Goal: Information Seeking & Learning: Learn about a topic

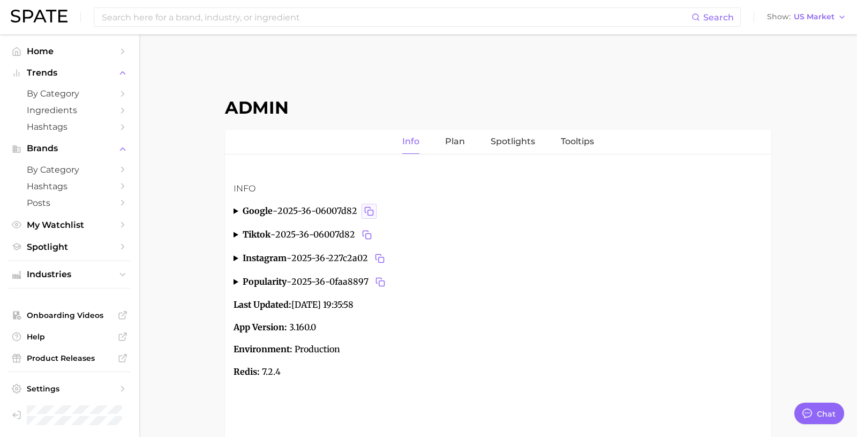
click at [376, 206] on button "Copy 2025-36-06007d82 to clipboard" at bounding box center [369, 211] width 15 height 15
click at [236, 210] on summary "google - 2025-36-06007d82" at bounding box center [498, 211] width 529 height 15
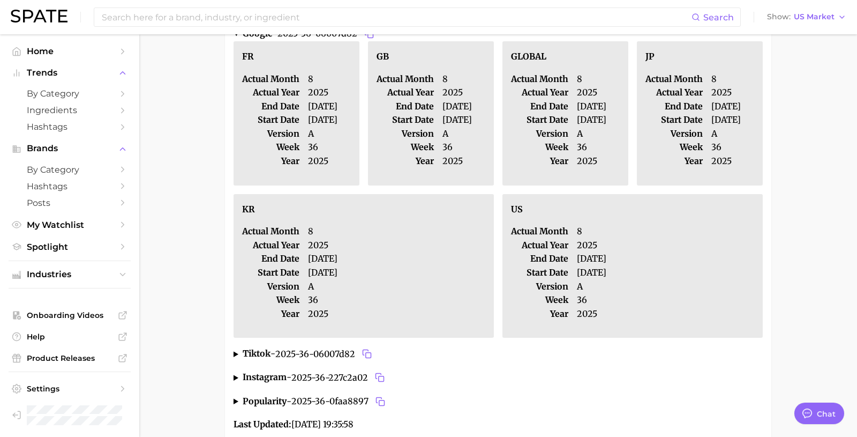
scroll to position [217, 0]
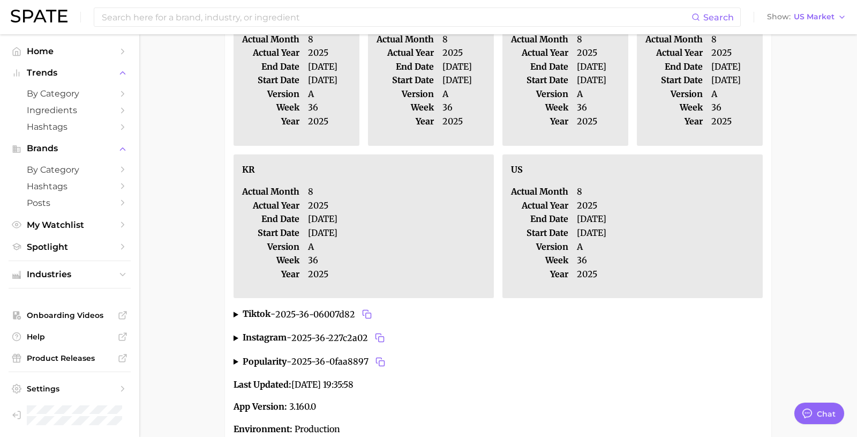
click at [338, 302] on article "Info google - 2025-36-06007d82 FR actual month 8 actual year [DATE] end date [D…" at bounding box center [498, 211] width 529 height 493
click at [338, 311] on span "2025-36-06007d82" at bounding box center [324, 314] width 99 height 15
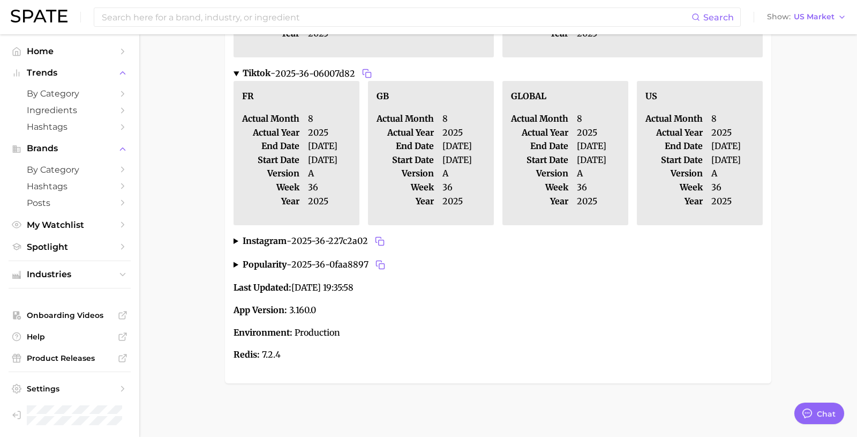
scroll to position [598, 0]
click at [310, 246] on span "2025-36-227c2a02" at bounding box center [340, 241] width 96 height 15
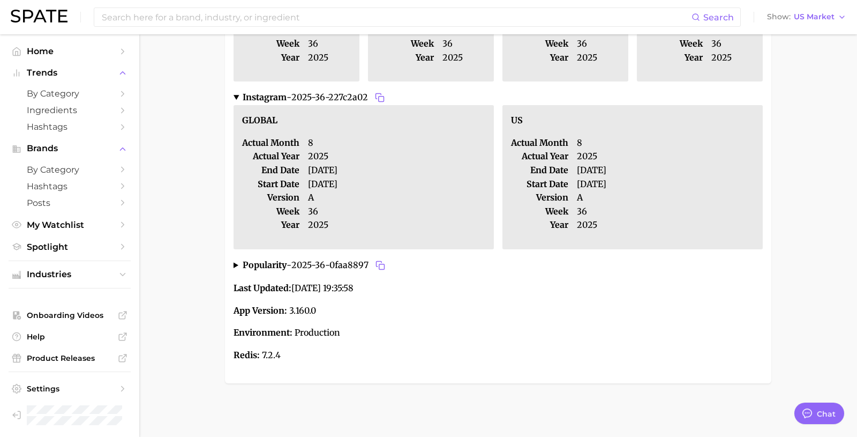
click at [372, 105] on span "2025-36-227c2a02" at bounding box center [340, 97] width 96 height 15
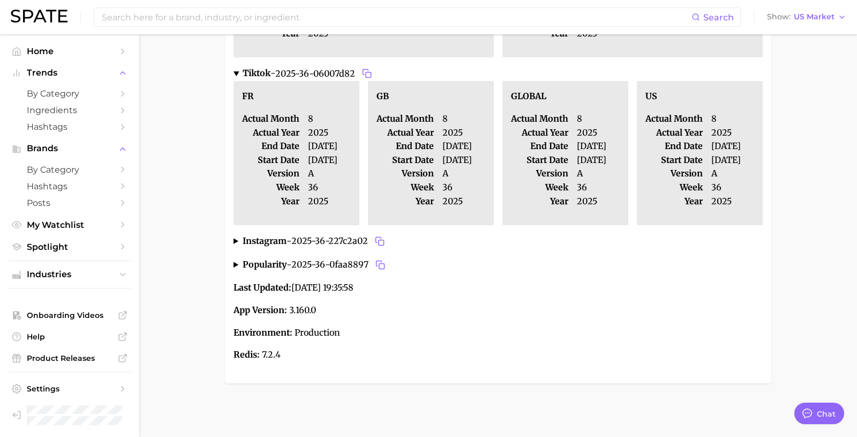
scroll to position [607, 0]
click at [336, 242] on span "2025-36-227c2a02" at bounding box center [340, 241] width 96 height 15
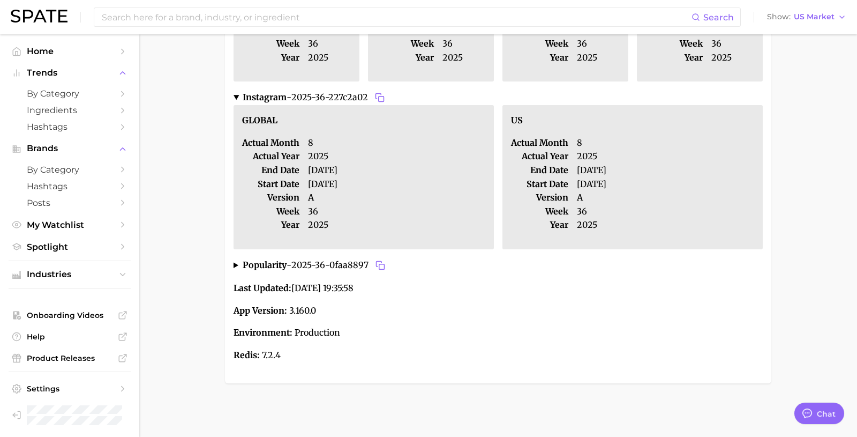
scroll to position [678, 0]
click at [383, 102] on rect "Copy 2025-36-227c2a02 to clipboard" at bounding box center [381, 98] width 5 height 5
click at [319, 273] on span "2025-36-0faa8897" at bounding box center [340, 265] width 96 height 15
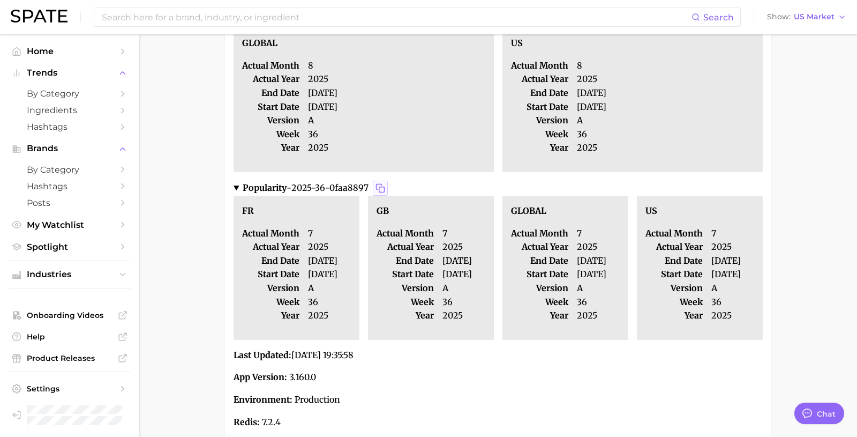
click at [383, 193] on icon "Copy 2025-36-0faa8897 to clipboard" at bounding box center [381, 188] width 10 height 10
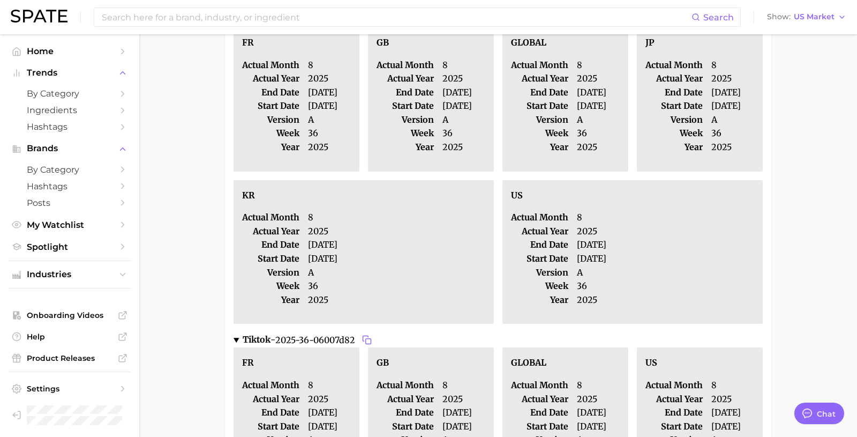
scroll to position [0, 0]
